Goal: Navigation & Orientation: Find specific page/section

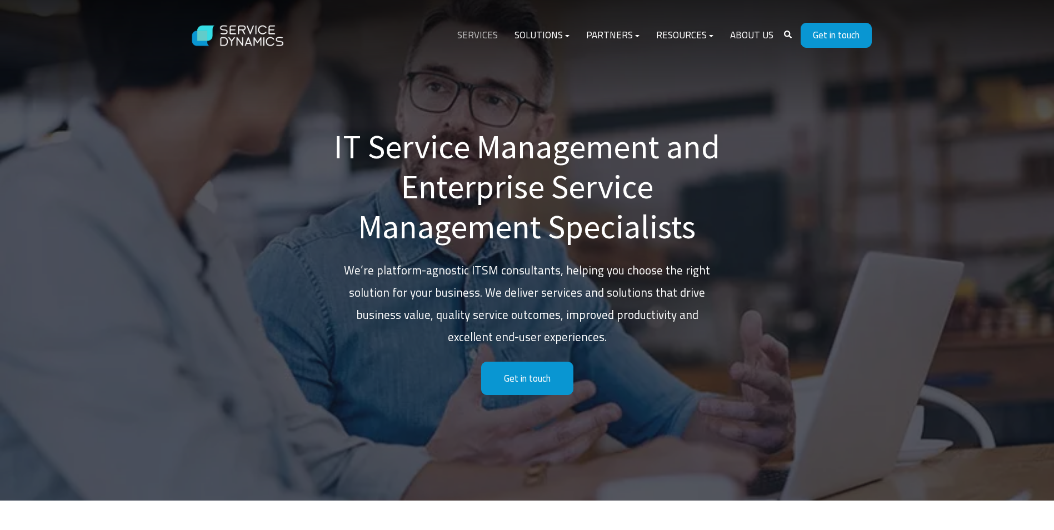
click at [487, 36] on link "Services" at bounding box center [477, 35] width 57 height 27
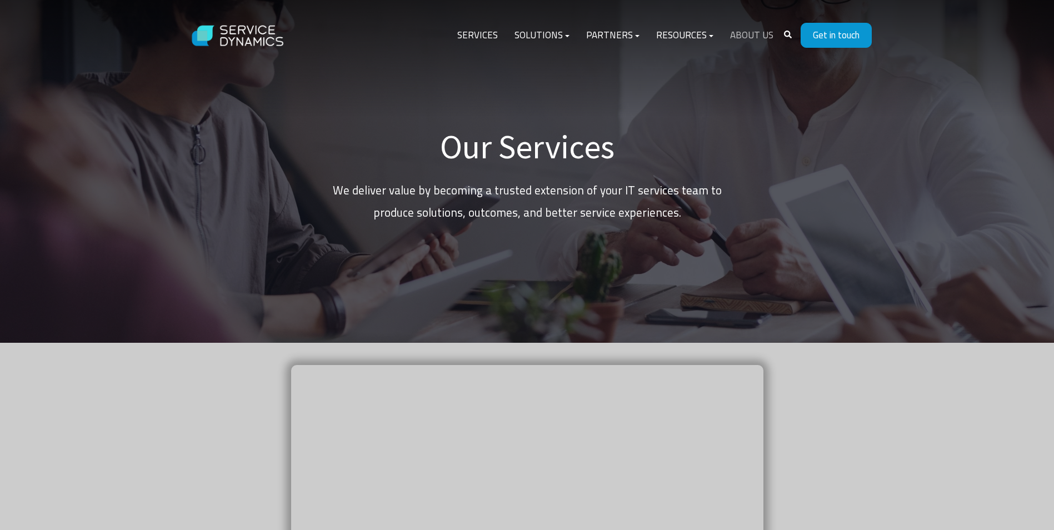
click at [754, 42] on link "About Us" at bounding box center [751, 35] width 60 height 27
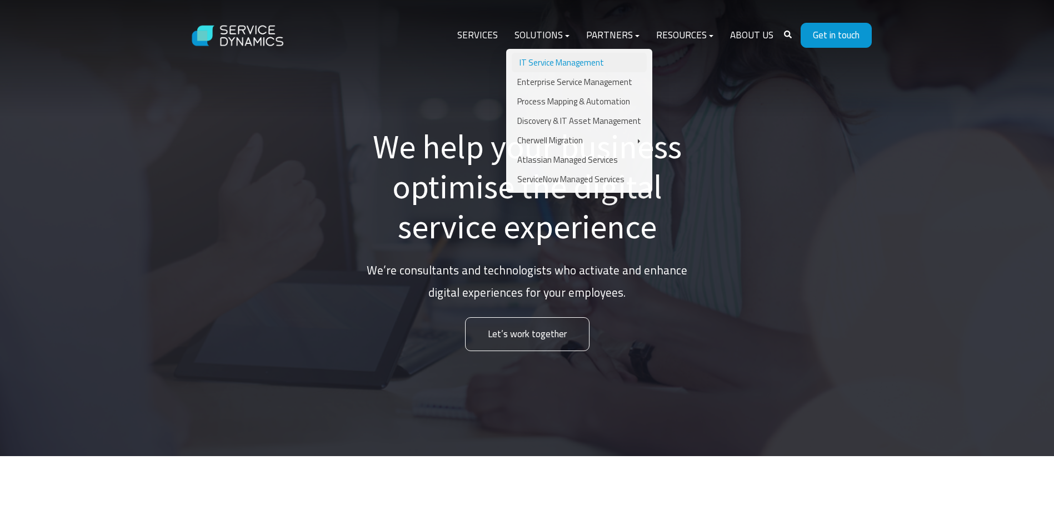
click at [575, 66] on link "IT Service Management" at bounding box center [578, 62] width 135 height 19
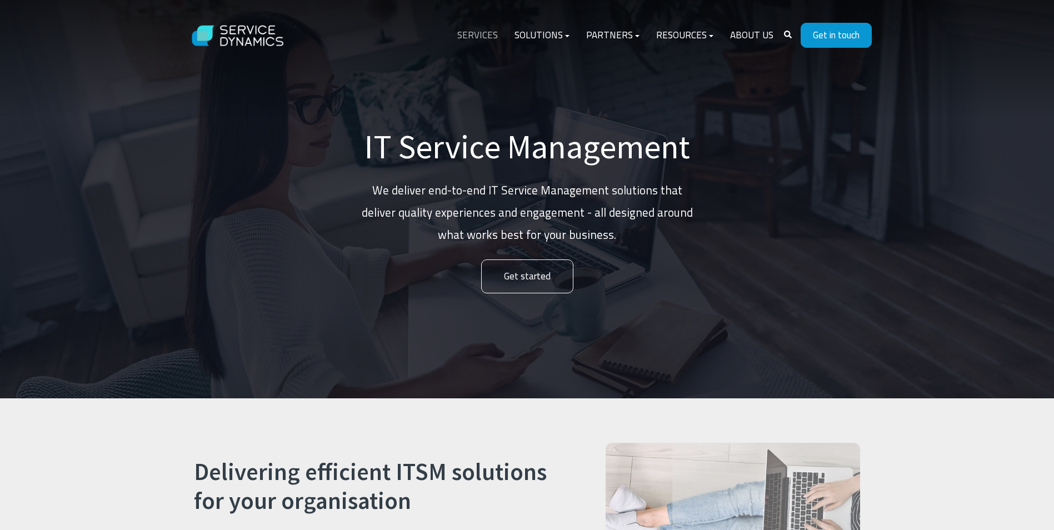
click at [481, 37] on link "Services" at bounding box center [477, 35] width 57 height 27
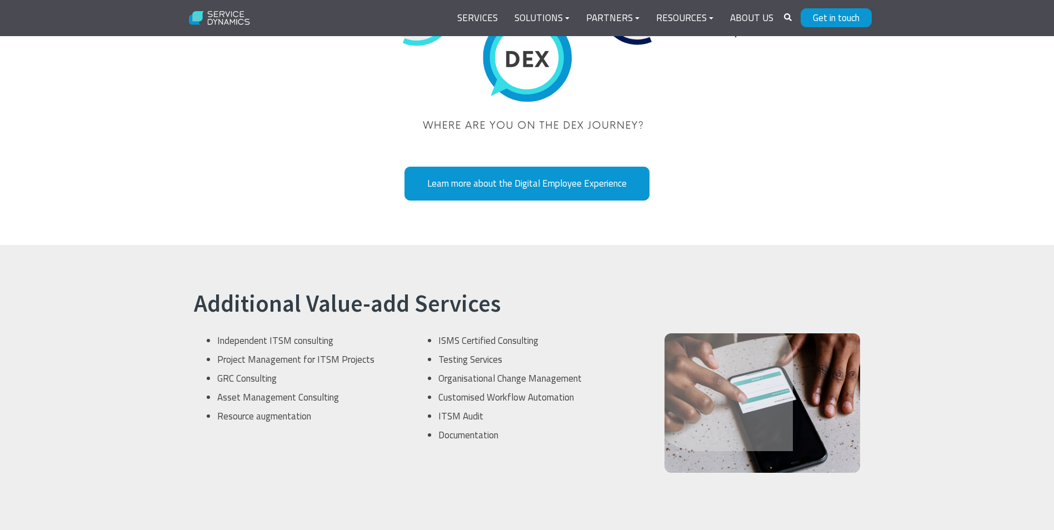
scroll to position [2999, 0]
